Goal: Information Seeking & Learning: Learn about a topic

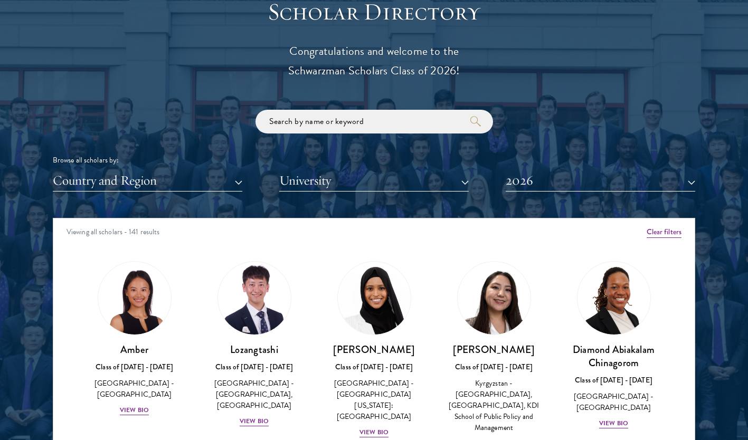
scroll to position [1216, 0]
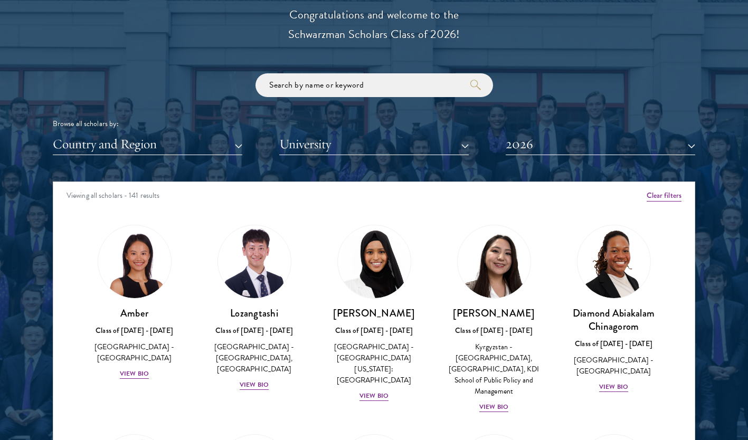
click at [312, 133] on div "Browse all scholars by: Country and Region All Countries and Regions Afghanista…" at bounding box center [374, 114] width 643 height 82
click at [314, 145] on button "University" at bounding box center [374, 145] width 190 height 22
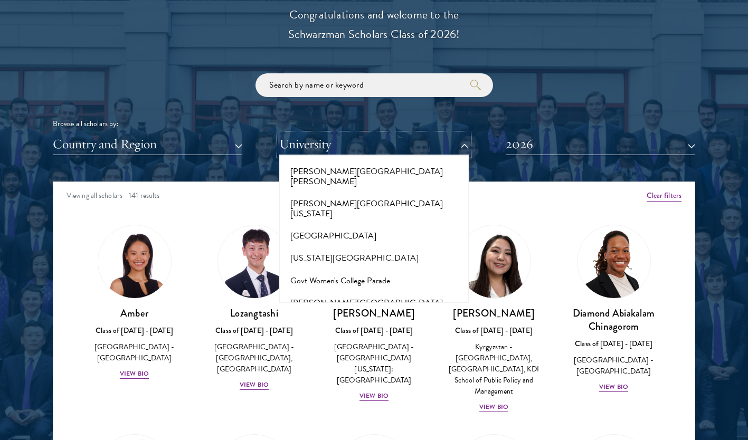
scroll to position [2414, 0]
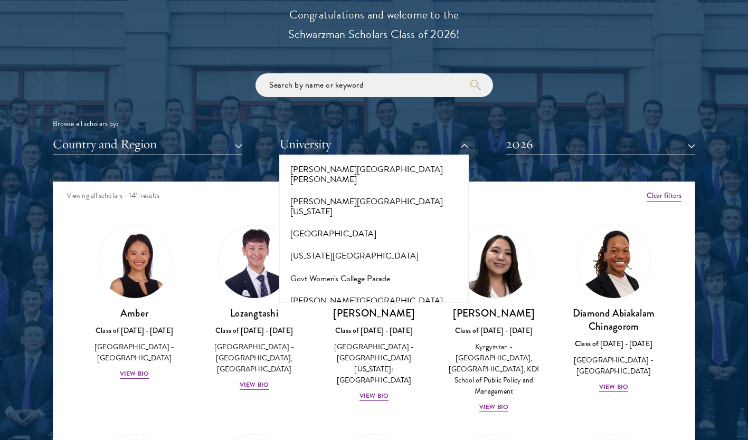
click at [314, 313] on button "Grinnell College" at bounding box center [374, 324] width 183 height 22
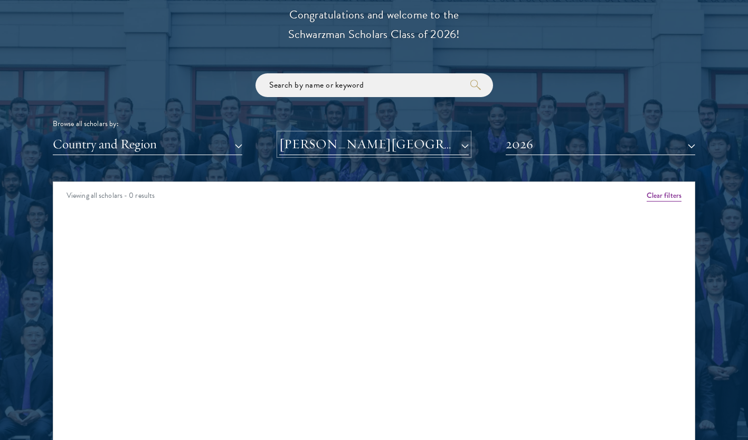
click at [311, 135] on button "Grinnell College" at bounding box center [374, 145] width 190 height 22
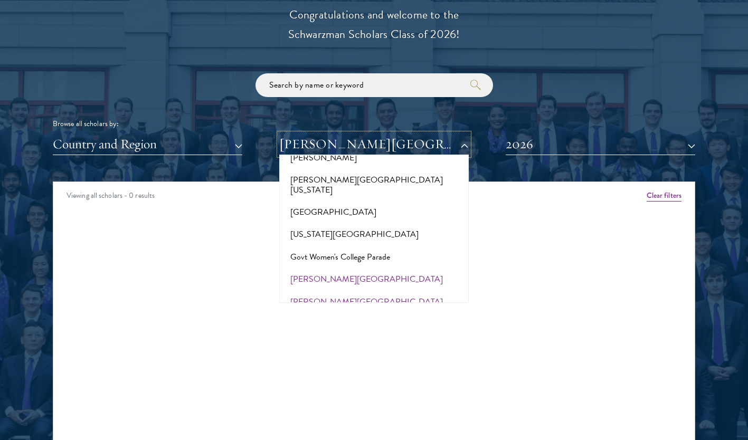
scroll to position [2437, 0]
click at [367, 313] on button "Gujarat National Law University" at bounding box center [374, 324] width 183 height 22
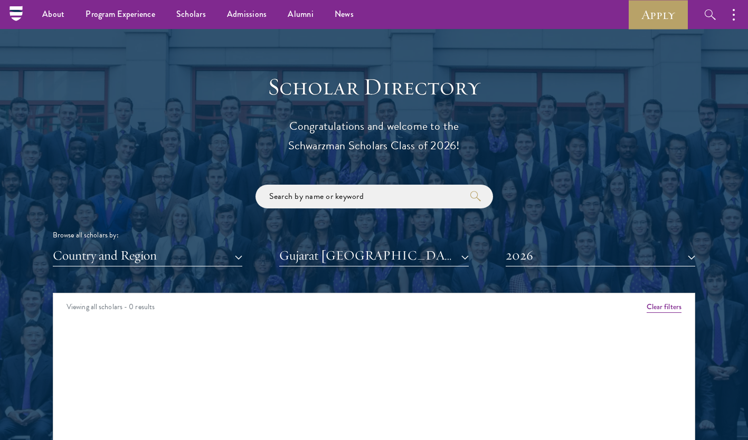
scroll to position [970, 0]
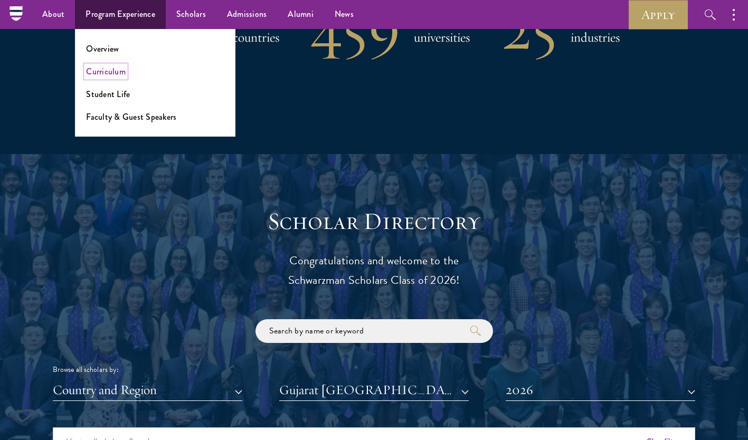
click at [119, 74] on link "Curriculum" at bounding box center [106, 71] width 40 height 12
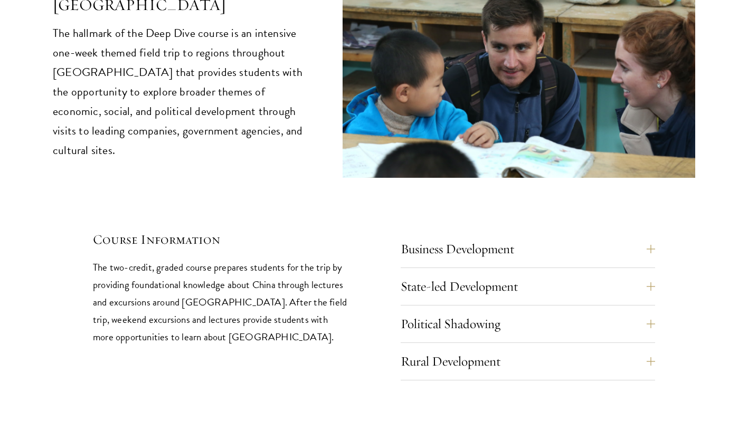
scroll to position [4330, 0]
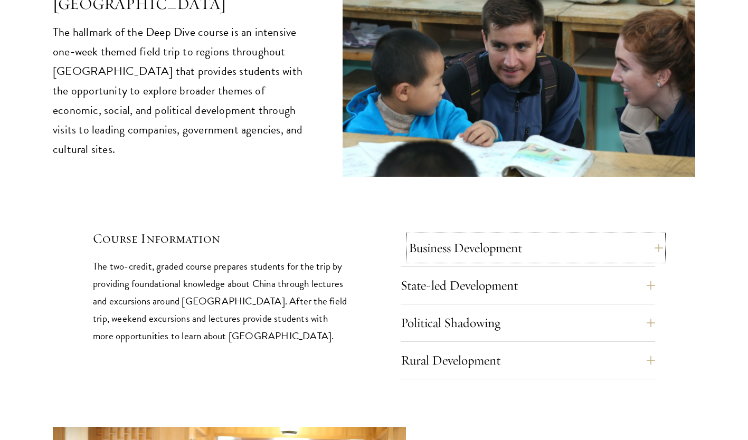
click at [660, 236] on button "Business Development" at bounding box center [536, 248] width 255 height 25
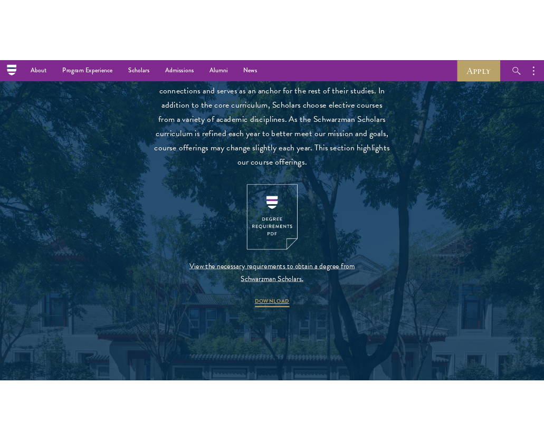
scroll to position [1008, 0]
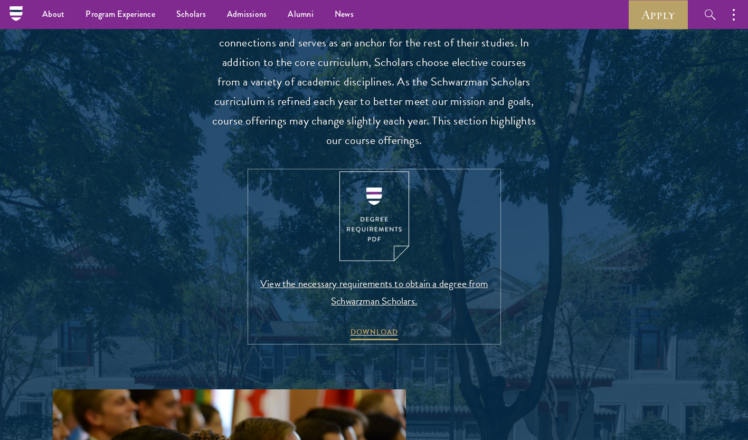
click at [340, 291] on span "View the necessary requirements to obtain a degree from Schwarzman Scholars." at bounding box center [374, 292] width 248 height 35
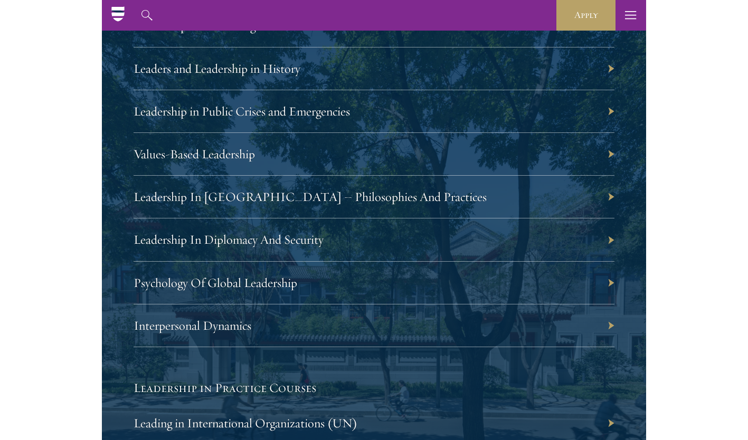
scroll to position [2135, 0]
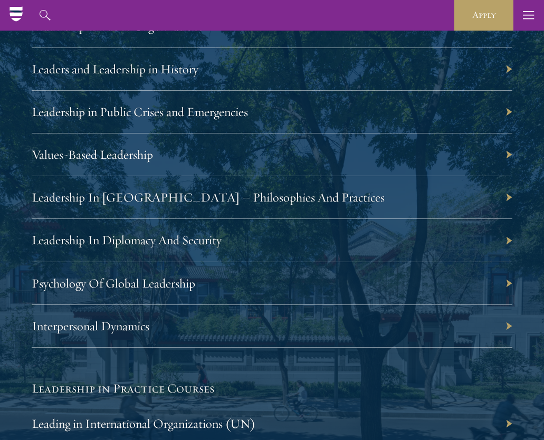
click at [509, 238] on div "Leadership In Diplomacy And Security" at bounding box center [272, 240] width 481 height 43
click at [210, 242] on link "Leadership In Diplomacy And Security" at bounding box center [132, 240] width 190 height 16
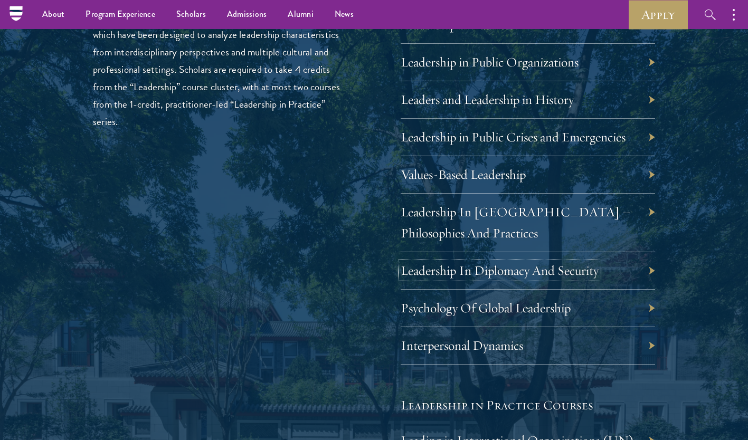
scroll to position [1809, 0]
click at [496, 350] on link "Interpersonal Dynamics" at bounding box center [470, 346] width 123 height 16
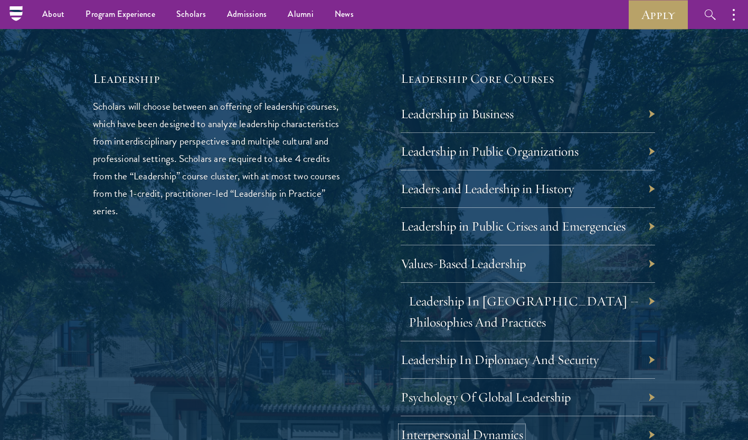
scroll to position [1717, 0]
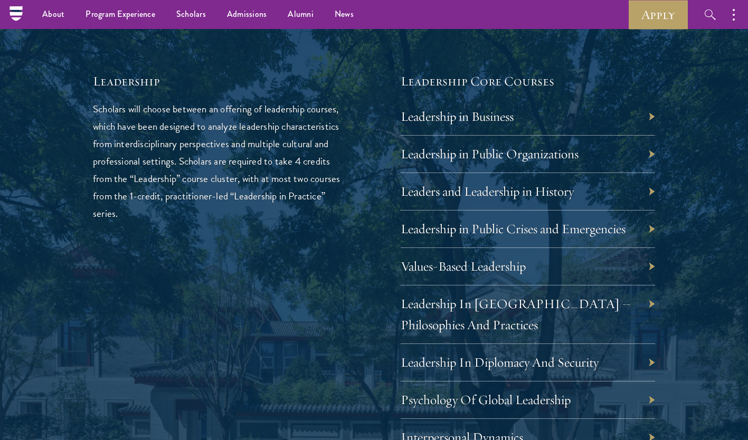
click at [608, 152] on div "Leadership in Public Organizations" at bounding box center [528, 154] width 255 height 37
click at [559, 153] on link "Leadership in Public Organizations" at bounding box center [498, 154] width 178 height 16
click at [704, 18] on icon "button" at bounding box center [710, 14] width 13 height 13
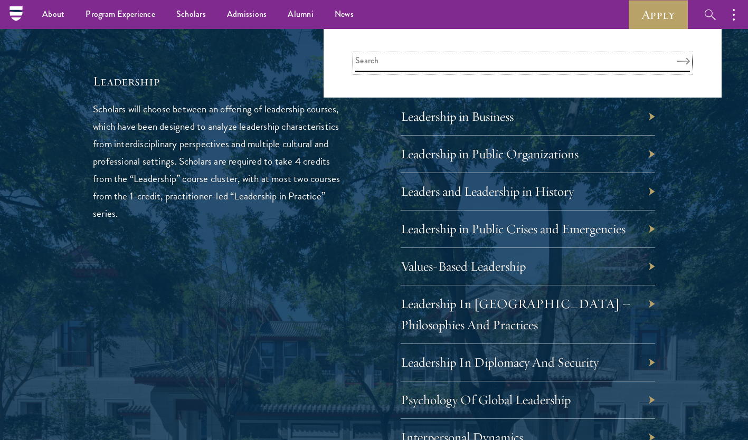
click at [582, 60] on input "search" at bounding box center [522, 62] width 335 height 17
type input "т"
type input "translation"
click at [678, 58] on button "Search" at bounding box center [684, 61] width 13 height 7
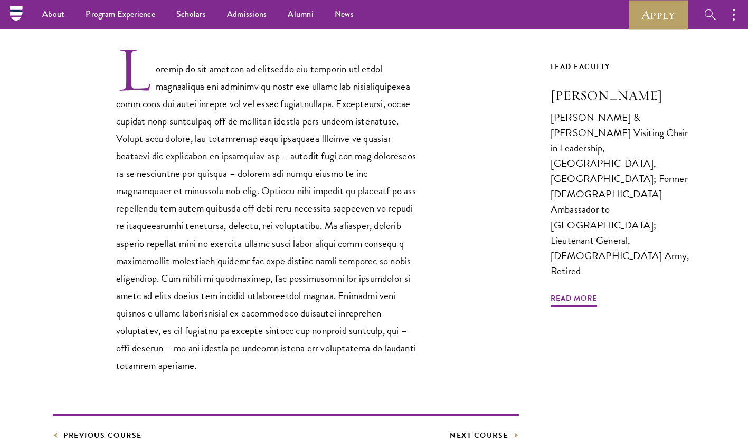
scroll to position [322, 0]
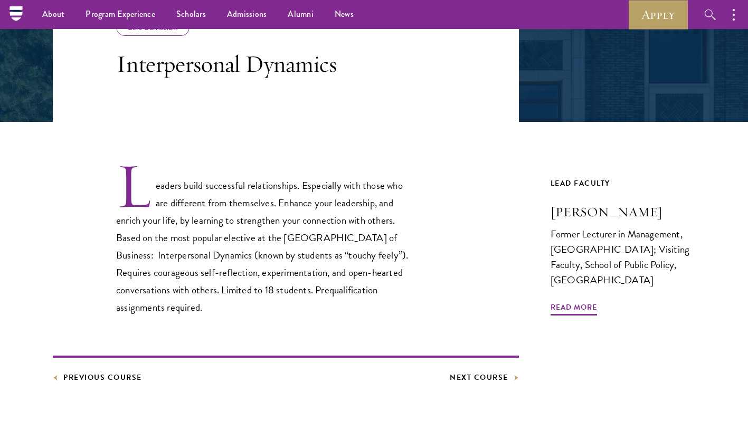
scroll to position [206, 0]
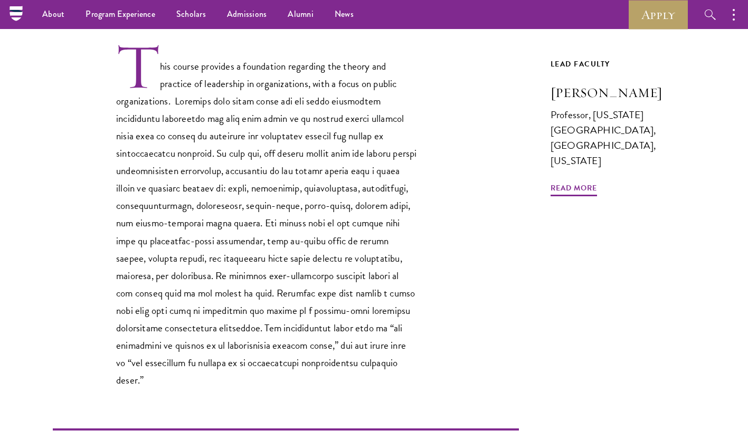
scroll to position [308, 0]
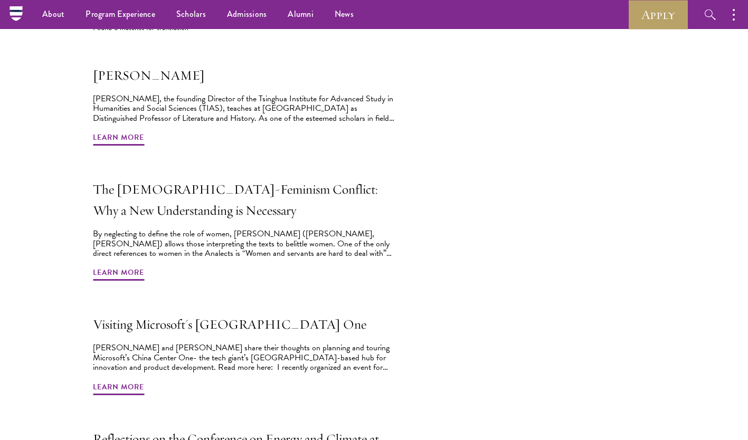
scroll to position [279, 0]
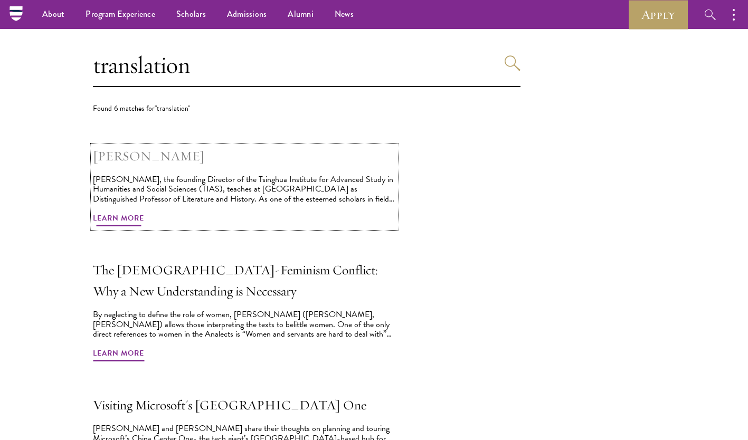
click at [225, 202] on div "[PERSON_NAME], the founding Director of the Tsinghua Institute for Advanced Stu…" at bounding box center [245, 189] width 304 height 29
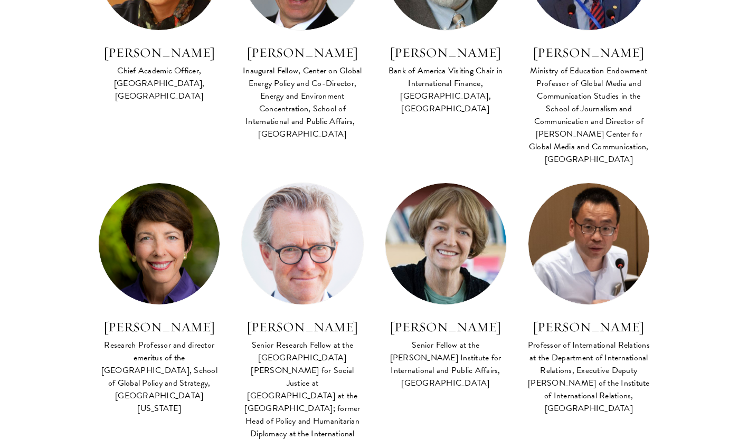
scroll to position [2872, 0]
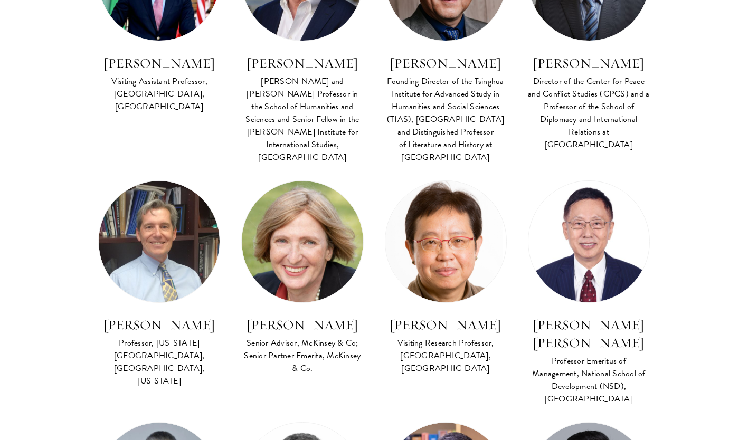
scroll to position [3658, 0]
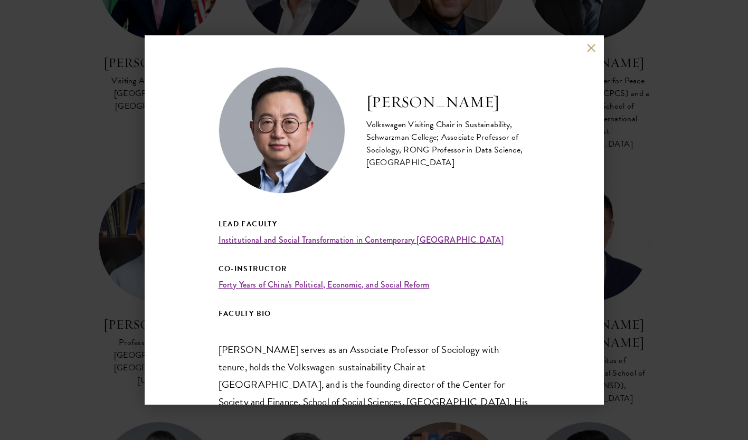
scroll to position [299, 0]
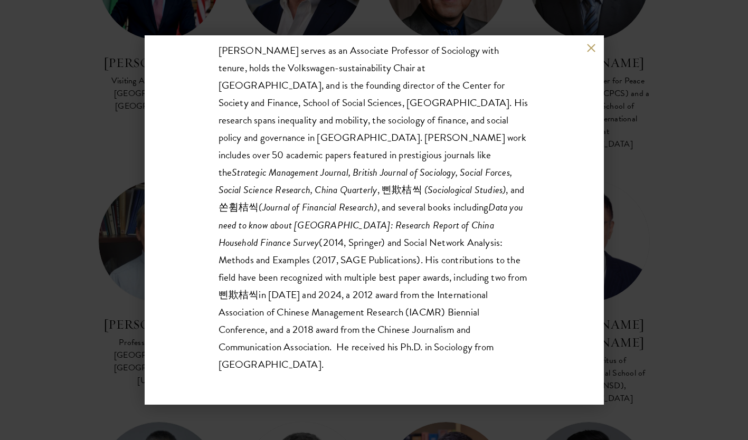
click at [624, 182] on div "Zheng Lu Volkswagen Visiting Chair in Sustainability, Schwarzman College; Assoc…" at bounding box center [374, 220] width 748 height 440
